Goal: Task Accomplishment & Management: Manage account settings

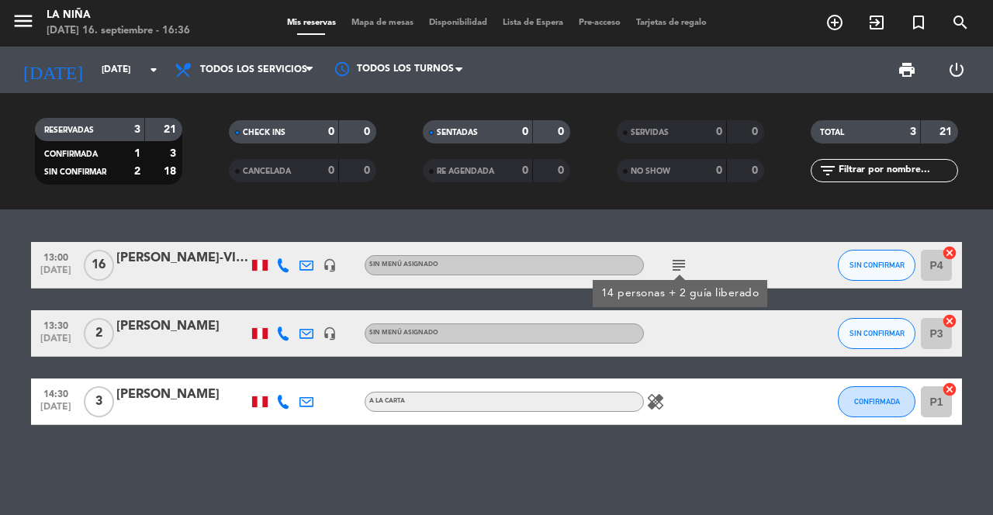
click at [672, 260] on icon "subject" at bounding box center [678, 265] width 19 height 19
click at [654, 410] on icon "healing" at bounding box center [655, 401] width 19 height 19
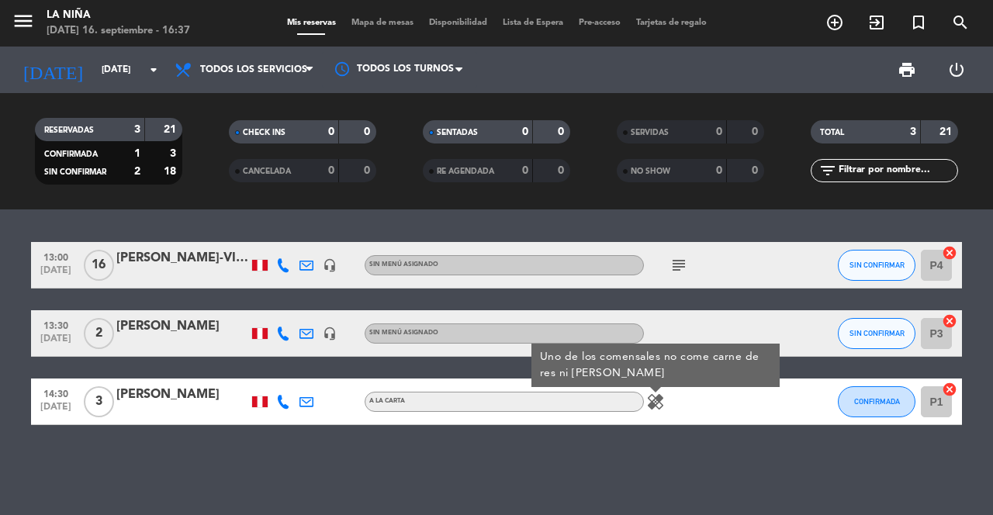
click at [715, 316] on div at bounding box center [714, 333] width 140 height 46
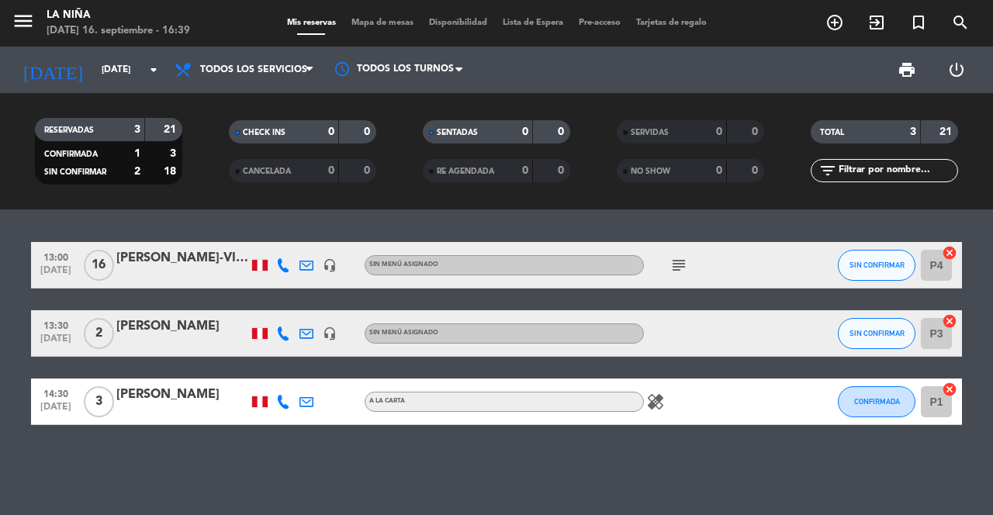
click at [323, 60] on div at bounding box center [399, 69] width 155 height 35
click at [308, 68] on icon at bounding box center [309, 70] width 7 height 12
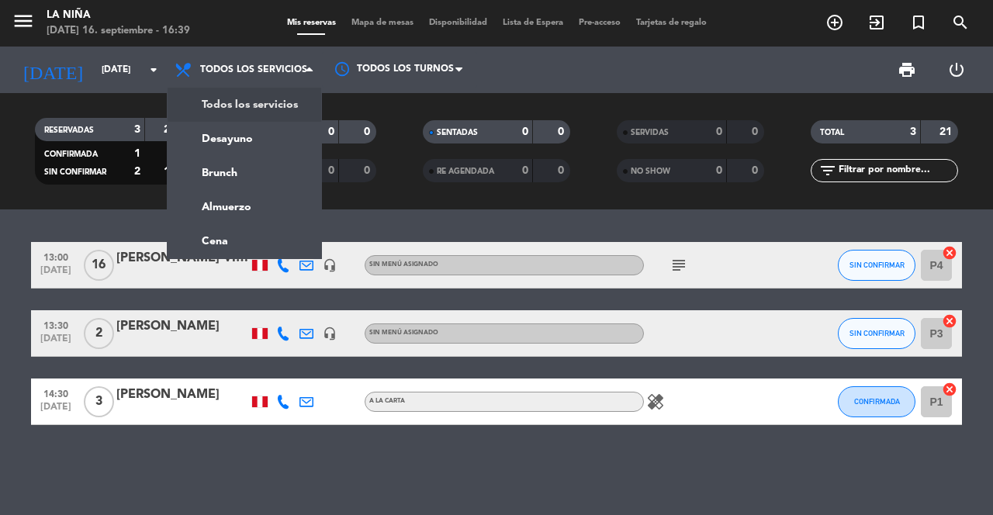
click at [295, 110] on div "menu La [PERSON_NAME][DATE] 16. septiembre - 16:39 Mis reservas Mapa de mesas D…" at bounding box center [496, 104] width 993 height 209
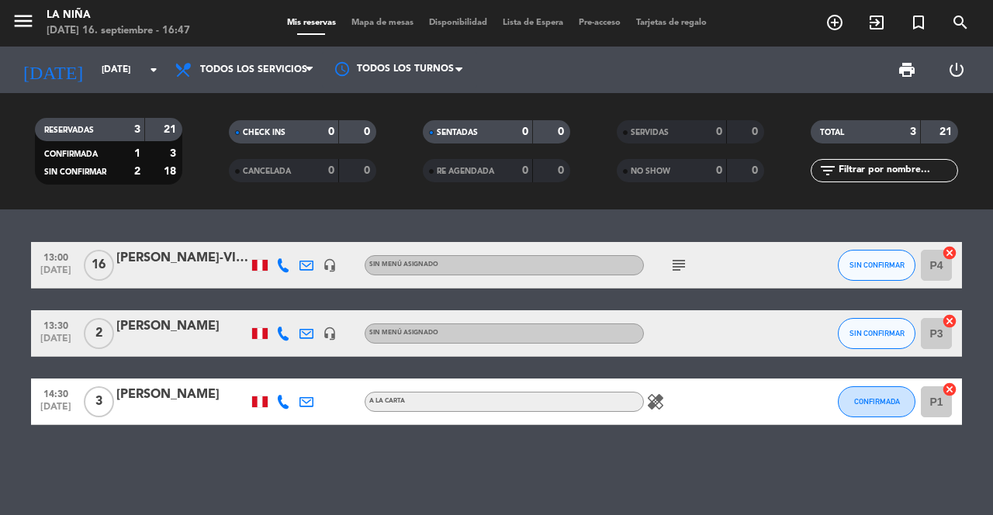
click at [679, 271] on icon "subject" at bounding box center [678, 265] width 19 height 19
click at [672, 261] on icon "subject" at bounding box center [678, 265] width 19 height 19
click at [682, 265] on icon "subject" at bounding box center [678, 265] width 19 height 19
click at [779, 333] on div at bounding box center [714, 333] width 140 height 46
